Goal: Navigation & Orientation: Go to known website

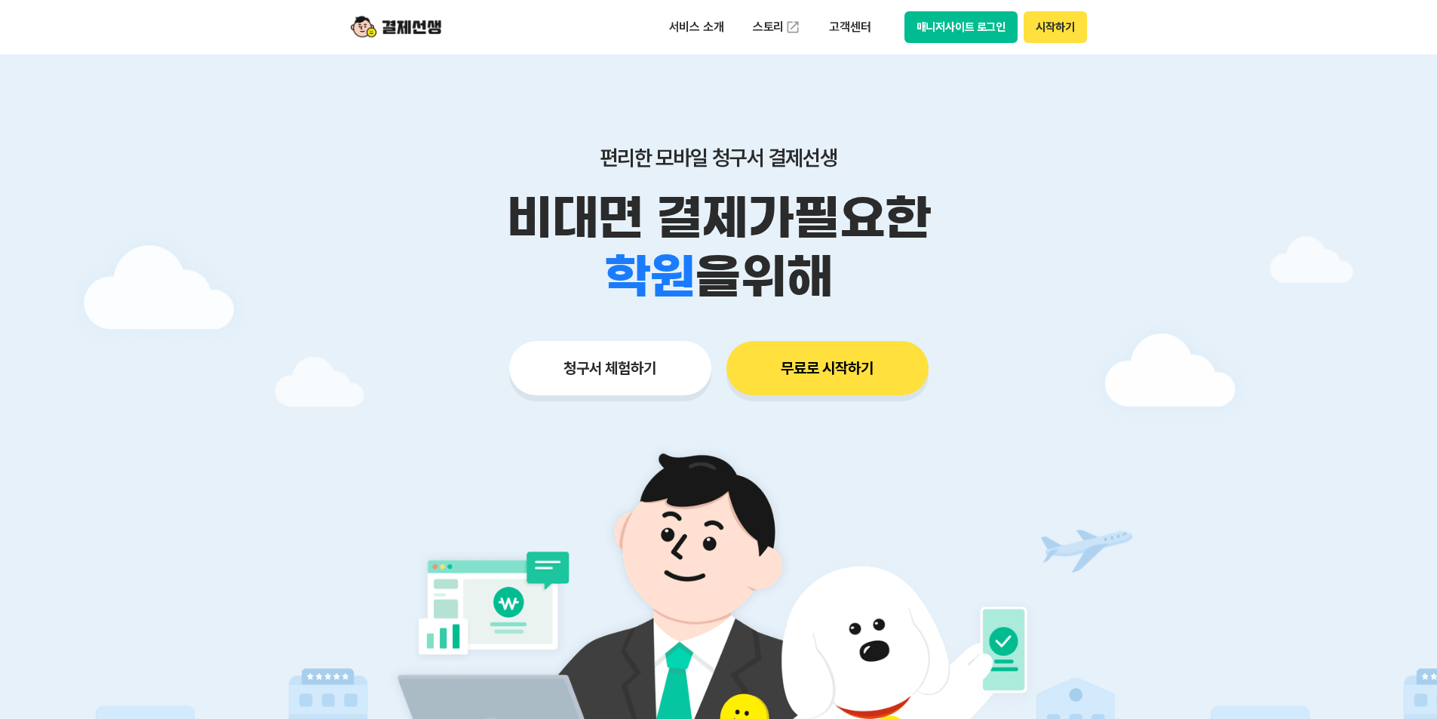
click at [972, 35] on button "매니저사이트 로그인" at bounding box center [962, 27] width 114 height 32
click at [935, 18] on button "매니저사이트 로그인" at bounding box center [962, 27] width 114 height 32
